Goal: Task Accomplishment & Management: Use online tool/utility

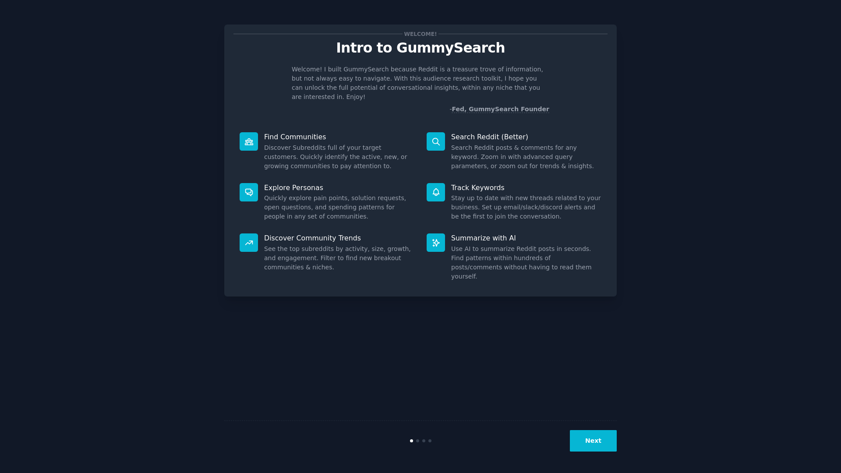
click at [571, 327] on div "Welcome! Intro to GummySearch Welcome! I built GummySearch because Reddit is a …" at bounding box center [420, 236] width 393 height 449
click at [588, 446] on button "Next" at bounding box center [593, 440] width 47 height 21
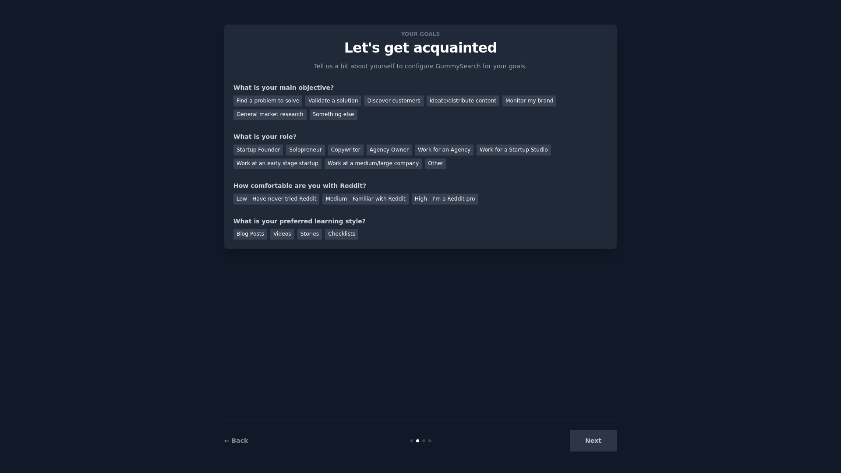
click at [586, 443] on div "Next" at bounding box center [551, 440] width 131 height 21
click at [593, 440] on div "Next" at bounding box center [551, 440] width 131 height 21
click at [587, 442] on div "Next" at bounding box center [551, 440] width 131 height 21
click at [329, 170] on div "Your goals Let's get acquainted Tell us a bit about yourself to configure Gummy…" at bounding box center [421, 137] width 374 height 206
click at [395, 96] on div "Discover customers" at bounding box center [393, 101] width 59 height 11
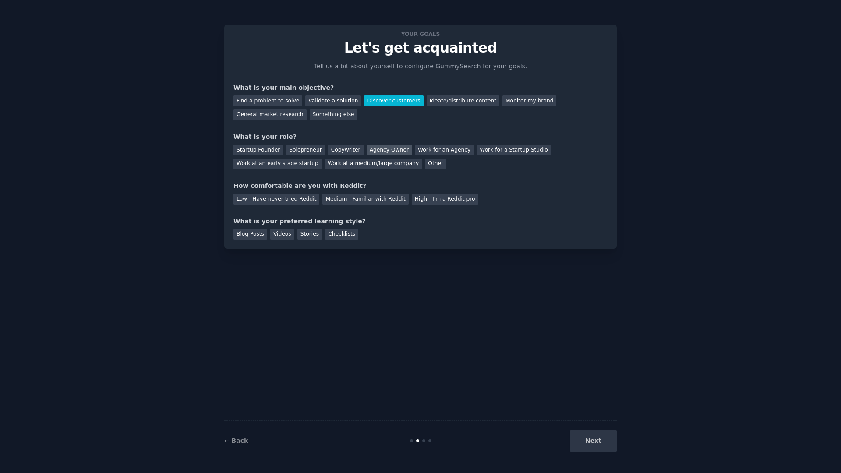
click at [383, 150] on div "Agency Owner" at bounding box center [389, 150] width 45 height 11
click at [354, 198] on div "Medium - Familiar with Reddit" at bounding box center [365, 199] width 86 height 11
click at [247, 239] on div "Blog Posts" at bounding box center [251, 234] width 34 height 11
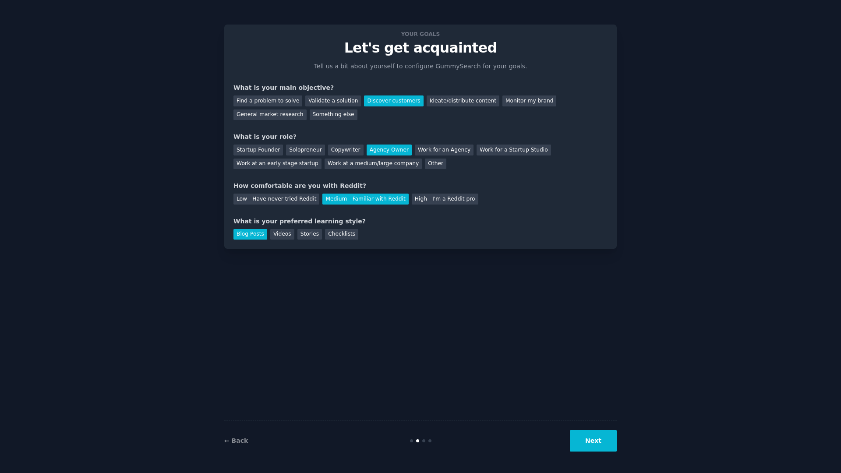
click at [606, 447] on button "Next" at bounding box center [593, 440] width 47 height 21
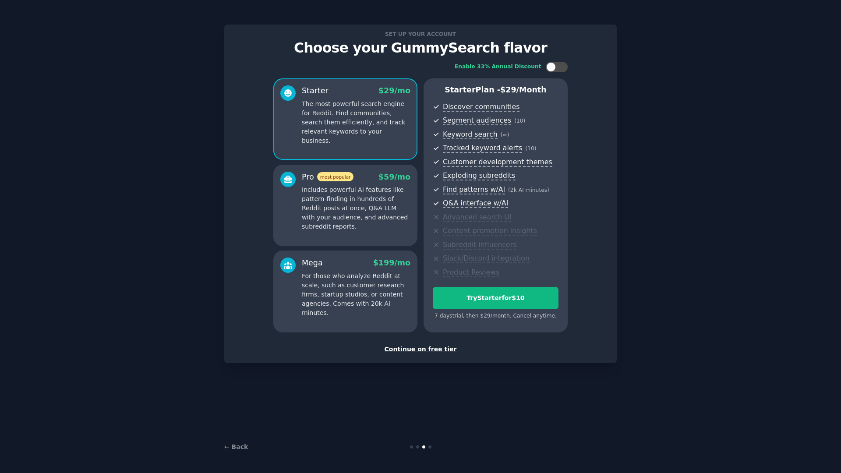
click at [411, 349] on div "Continue on free tier" at bounding box center [421, 349] width 374 height 9
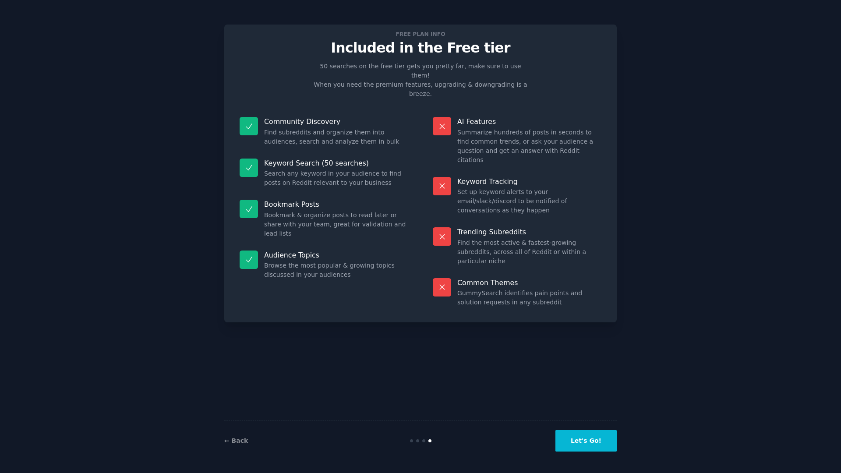
click at [584, 431] on button "Let's Go!" at bounding box center [586, 440] width 61 height 21
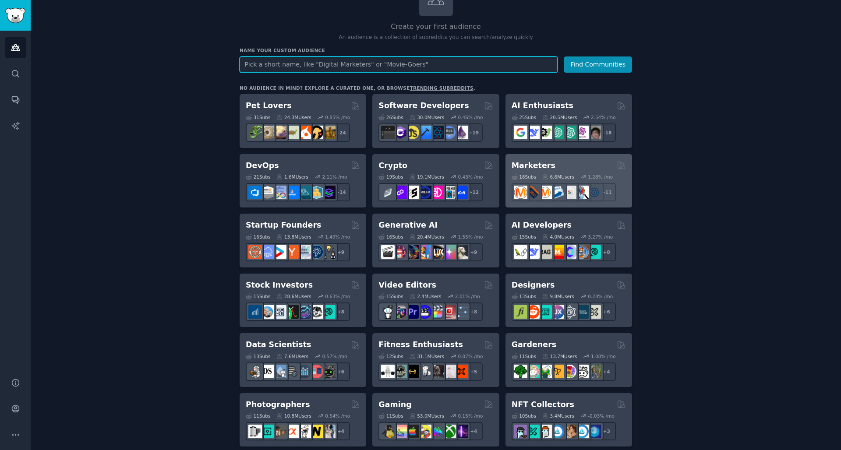
scroll to position [75, 0]
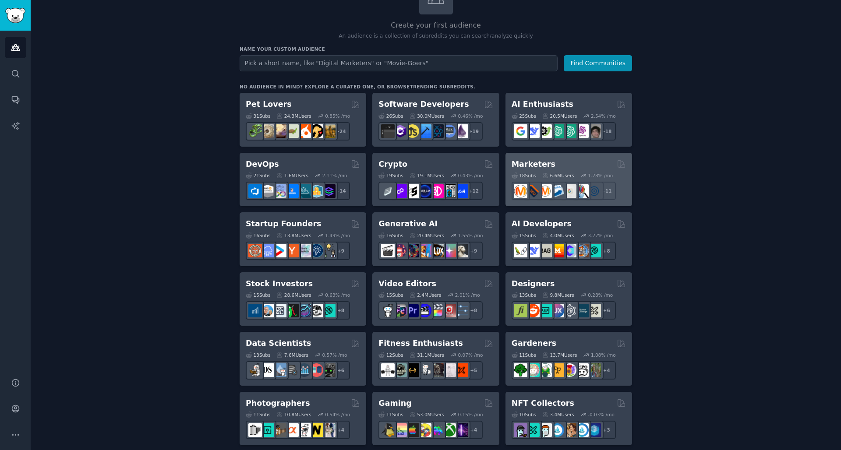
click at [538, 162] on h2 "Marketers" at bounding box center [534, 164] width 44 height 11
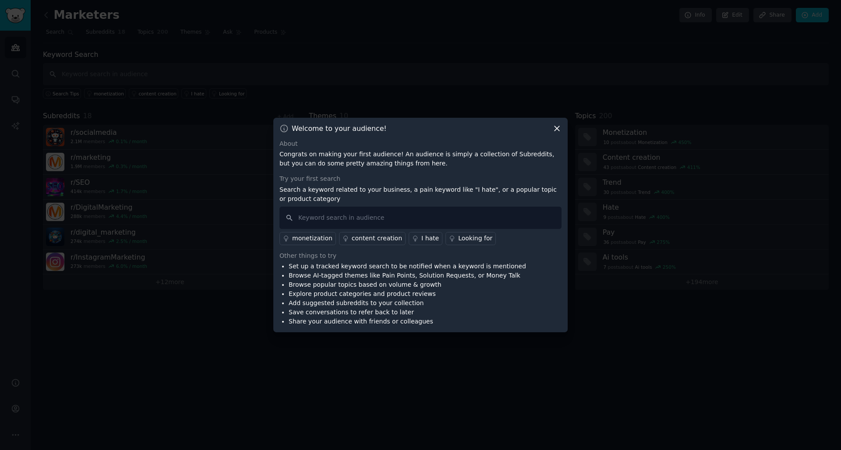
click at [322, 283] on li "Browse popular topics based on volume & growth" at bounding box center [407, 284] width 237 height 9
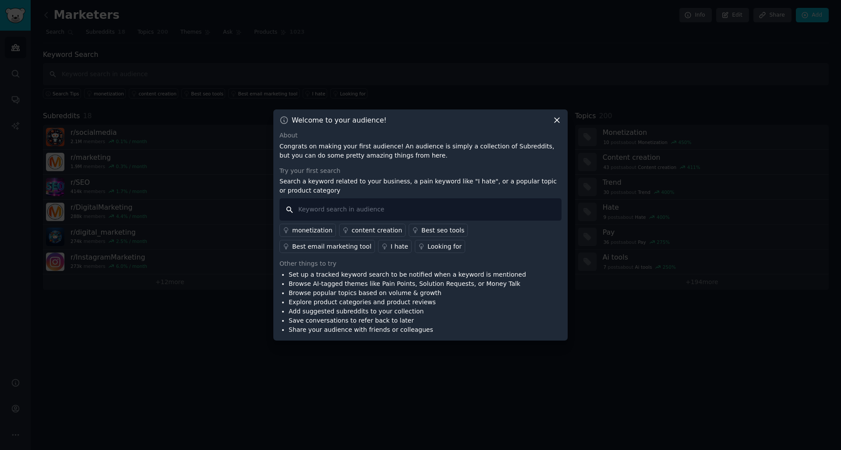
click at [375, 207] on input "text" at bounding box center [421, 209] width 282 height 22
click at [427, 230] on div "Best seo tools" at bounding box center [442, 230] width 43 height 9
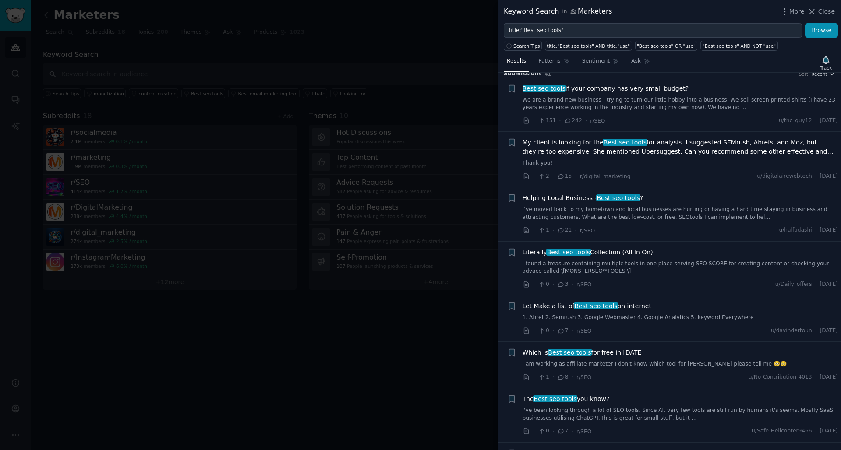
scroll to position [11, 0]
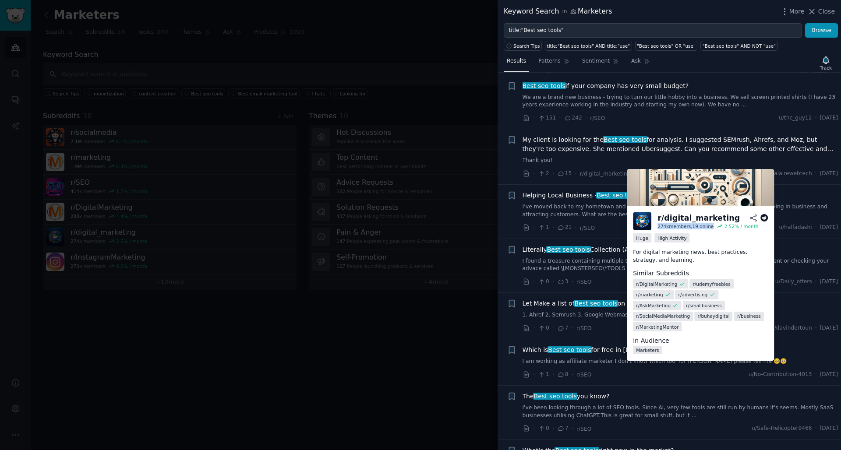
drag, startPoint x: 658, startPoint y: 228, endPoint x: 693, endPoint y: 230, distance: 35.6
click at [693, 230] on div "r/ digital_marketing 274k members, 19 online 2.52 % / month" at bounding box center [700, 221] width 135 height 18
drag, startPoint x: 716, startPoint y: 226, endPoint x: 758, endPoint y: 230, distance: 41.4
click at [758, 230] on div "r/ digital_marketing 274k members, 19 online 2.52 % / month" at bounding box center [700, 221] width 135 height 18
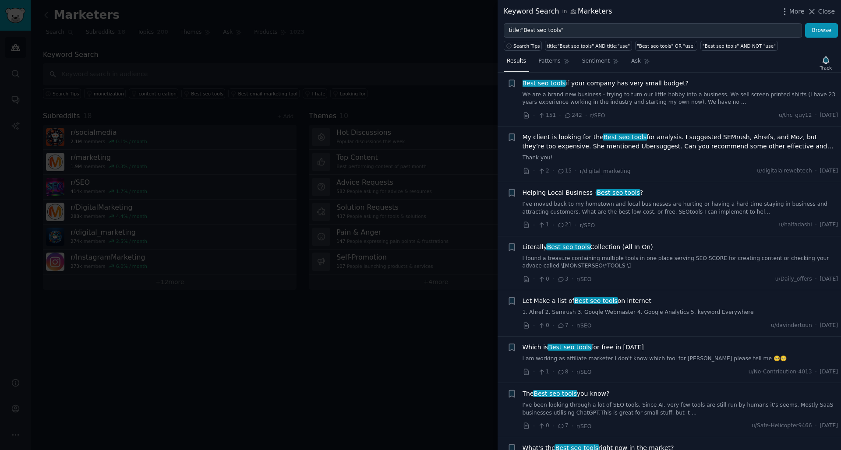
scroll to position [0, 0]
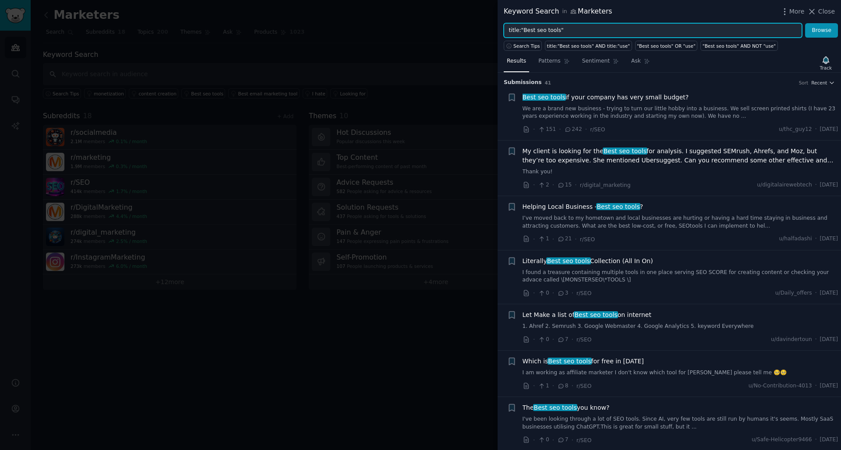
click at [567, 32] on input "title:"Best seo tools"" at bounding box center [653, 30] width 298 height 15
click at [822, 65] on div "Track" at bounding box center [826, 68] width 12 height 6
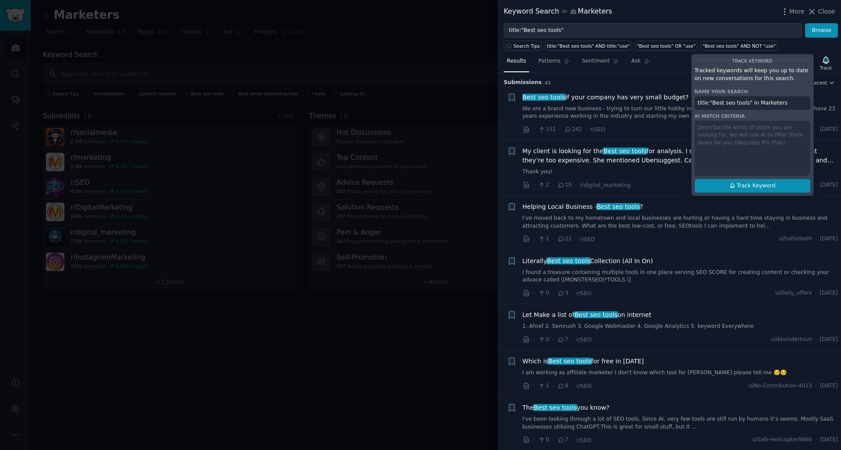
click at [753, 184] on span "Track Keyword" at bounding box center [756, 186] width 39 height 8
type input "title:"Best seo tools" in Marketers"
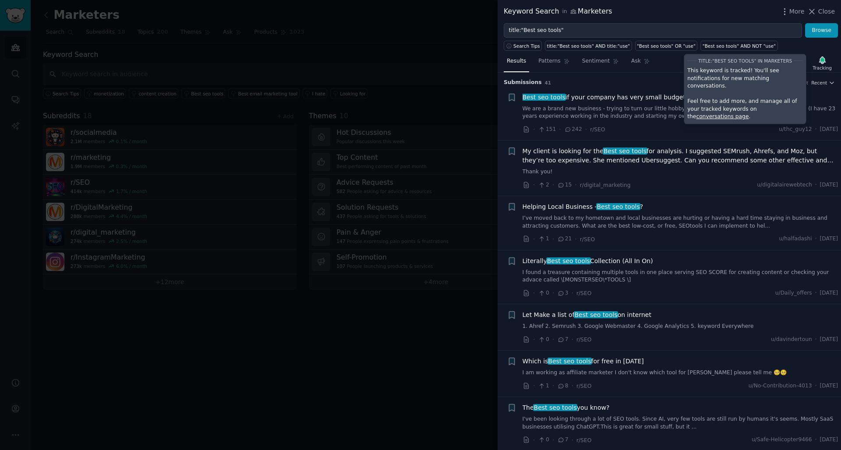
drag, startPoint x: 687, startPoint y: 71, endPoint x: 791, endPoint y: 83, distance: 104.2
click at [791, 83] on div "This keyword is tracked! You'll see notifications for new matching conversation…" at bounding box center [745, 94] width 116 height 54
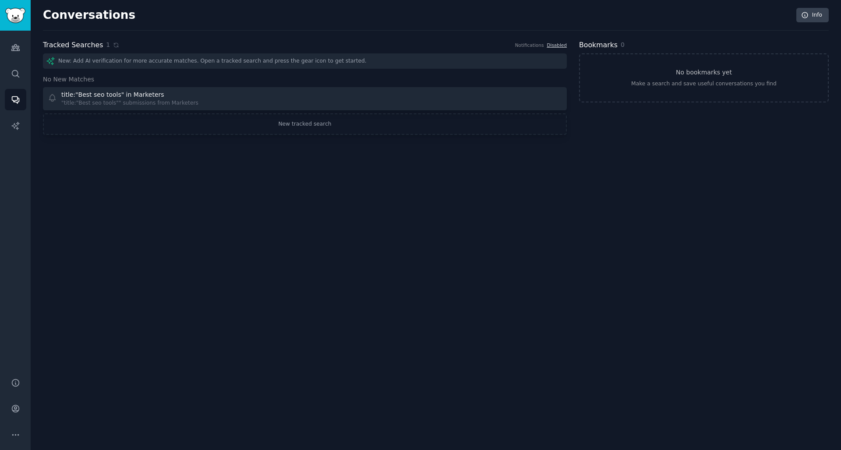
click at [522, 46] on div "Notifications" at bounding box center [529, 45] width 29 height 6
click at [563, 45] on link "Disabled" at bounding box center [557, 45] width 20 height 5
